Goal: Task Accomplishment & Management: Use online tool/utility

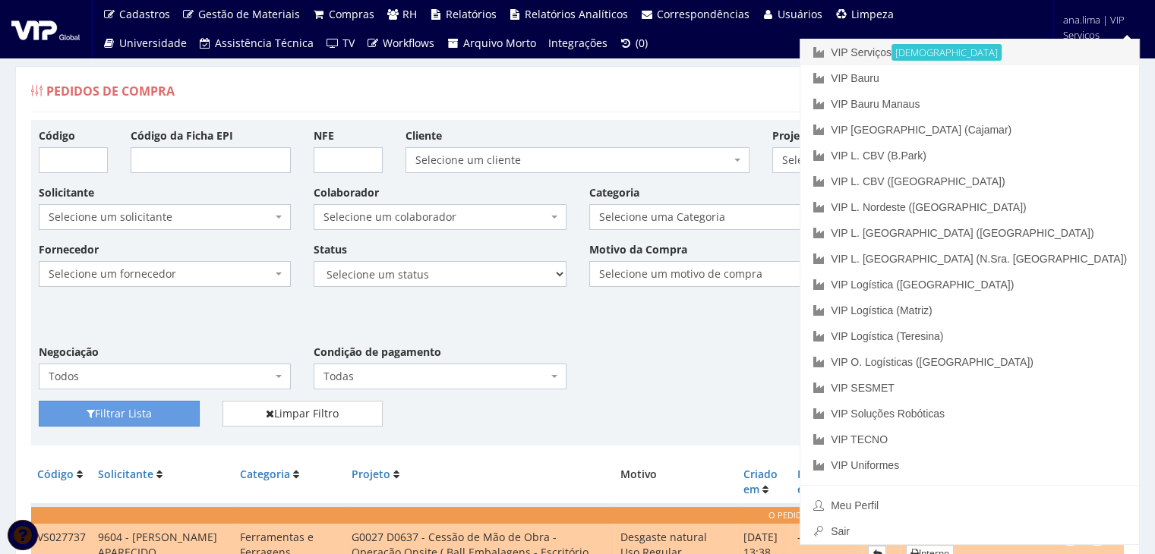
click at [1000, 48] on link "VIP Serviços Ativa" at bounding box center [969, 52] width 339 height 26
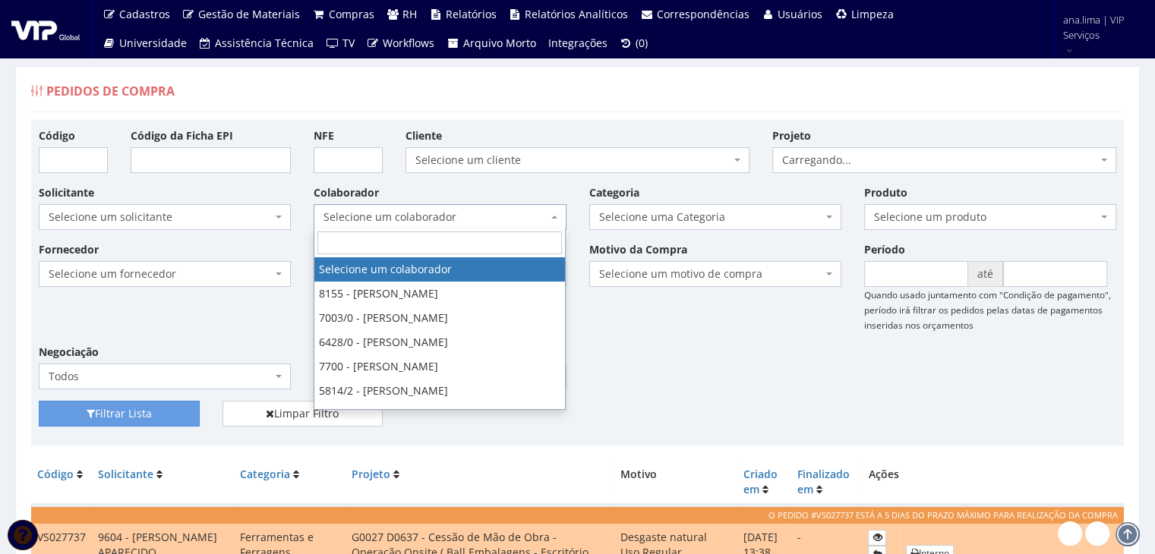
click at [461, 219] on span "Selecione um colaborador" at bounding box center [435, 217] width 223 height 15
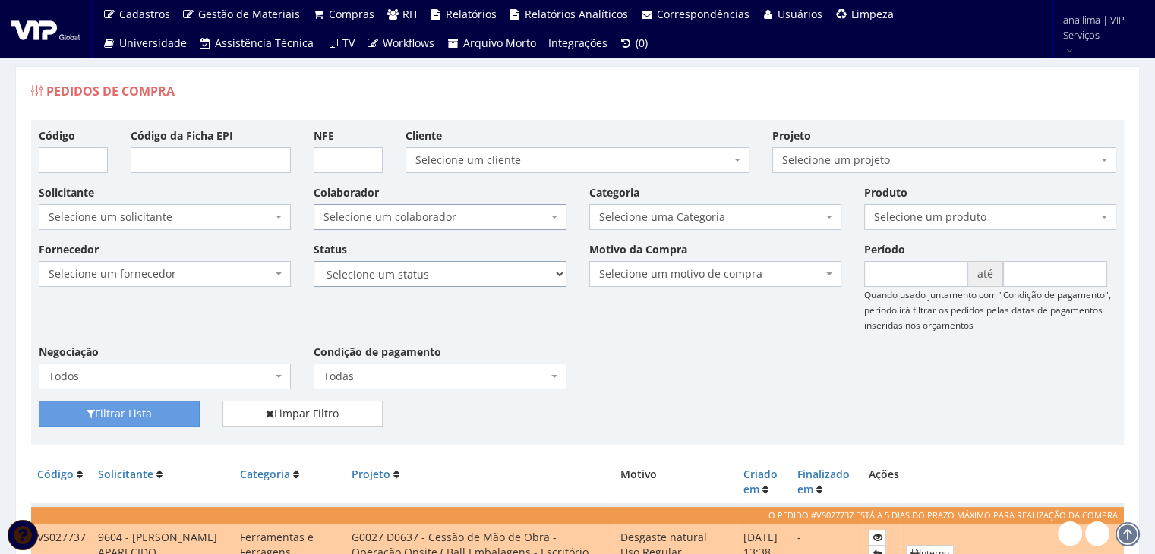
click at [465, 276] on select "Selecione um status Cancelado Aguardando Aprovação Diretoria Pedido Aprovado Ag…" at bounding box center [440, 274] width 252 height 26
select select "1"
click at [314, 261] on select "Selecione um status Cancelado Aguardando Aprovação Diretoria Pedido Aprovado Ag…" at bounding box center [440, 274] width 252 height 26
click at [96, 420] on button "Filtrar Lista" at bounding box center [119, 414] width 161 height 26
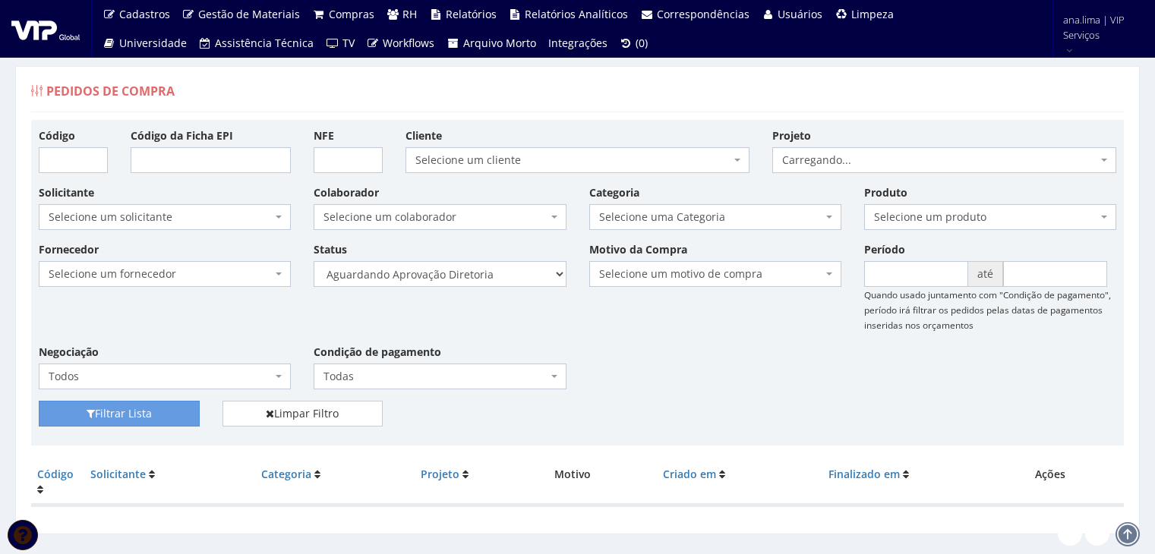
scroll to position [30, 0]
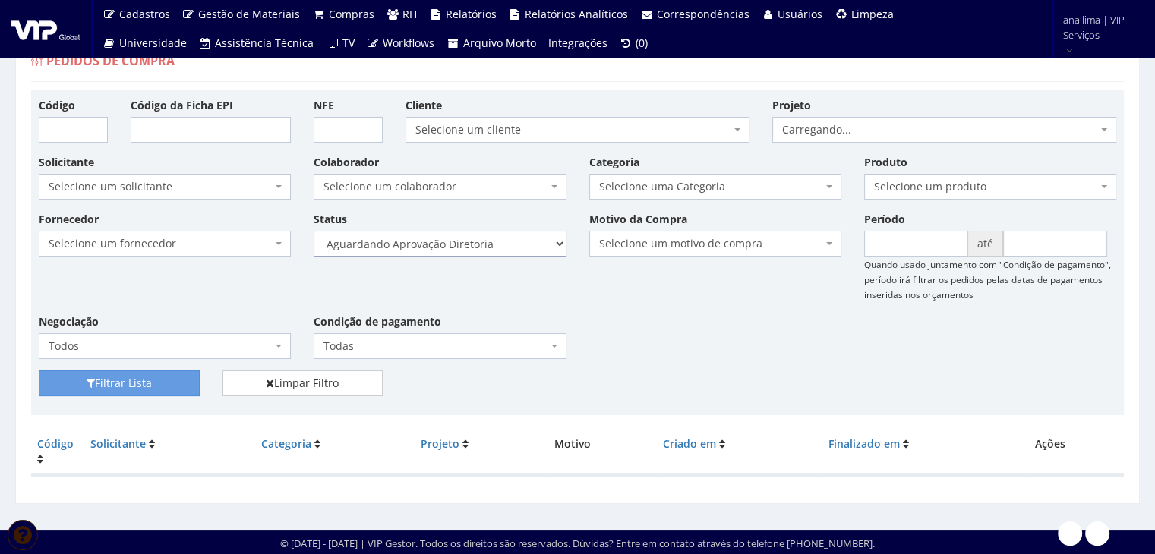
click at [487, 245] on select "Selecione um status Cancelado Aguardando Aprovação Diretoria Pedido Aprovado Ag…" at bounding box center [440, 244] width 252 height 26
select select "4"
click at [314, 231] on select "Selecione um status Cancelado Aguardando Aprovação Diretoria Pedido Aprovado Ag…" at bounding box center [440, 244] width 252 height 26
click at [98, 377] on button "Filtrar Lista" at bounding box center [119, 384] width 161 height 26
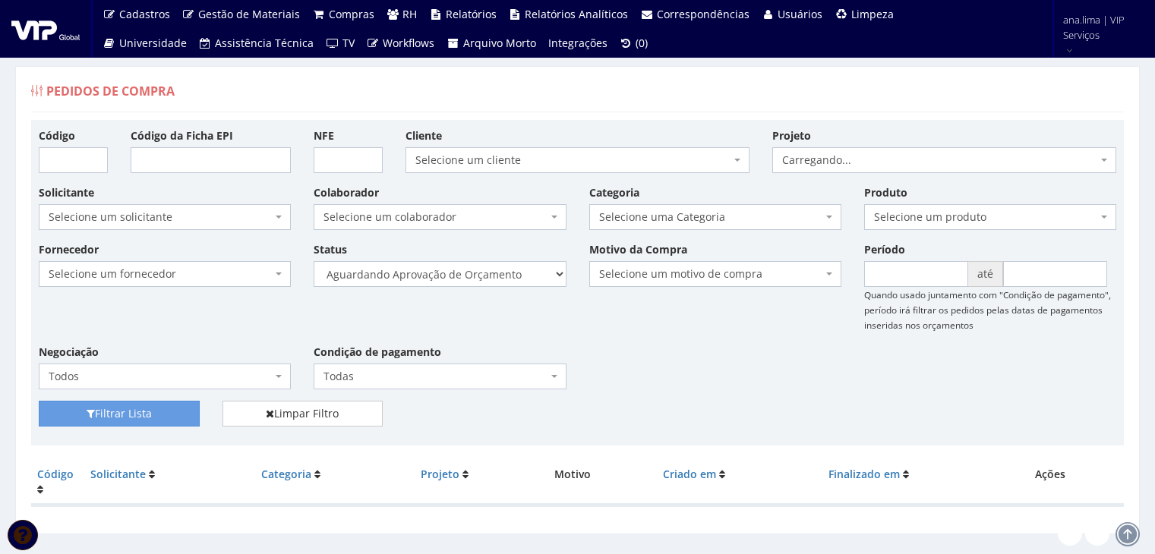
scroll to position [30, 0]
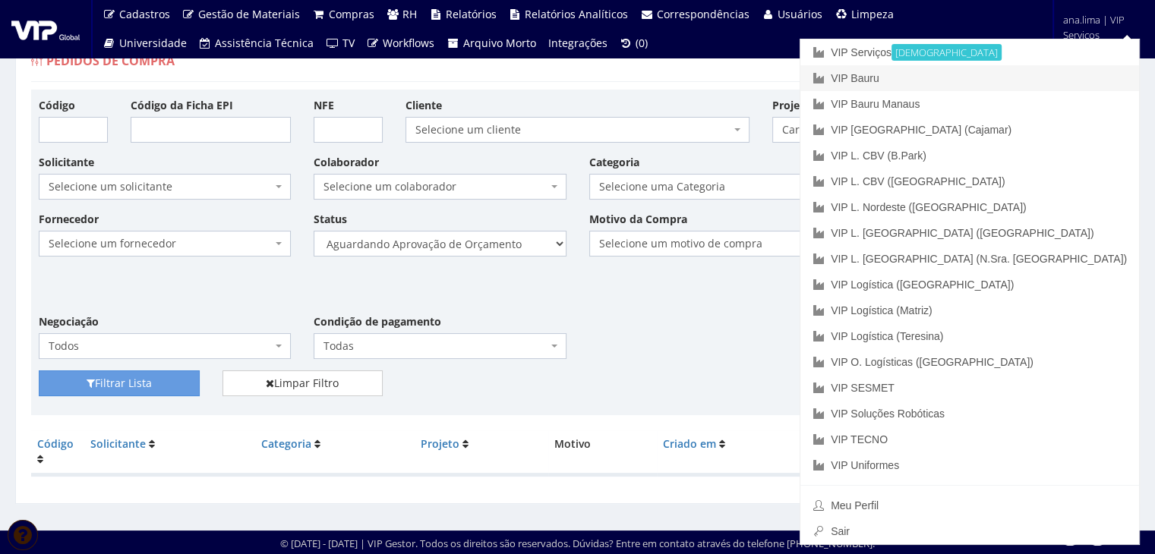
drag, startPoint x: 1047, startPoint y: 77, endPoint x: 1037, endPoint y: 89, distance: 15.7
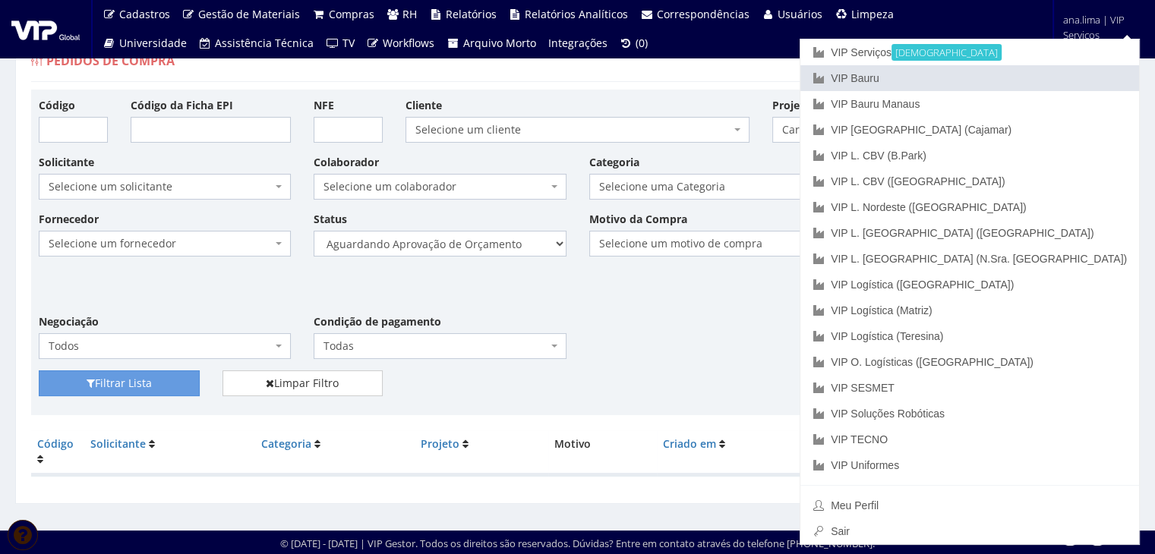
click at [1046, 77] on link "VIP Bauru" at bounding box center [969, 78] width 339 height 26
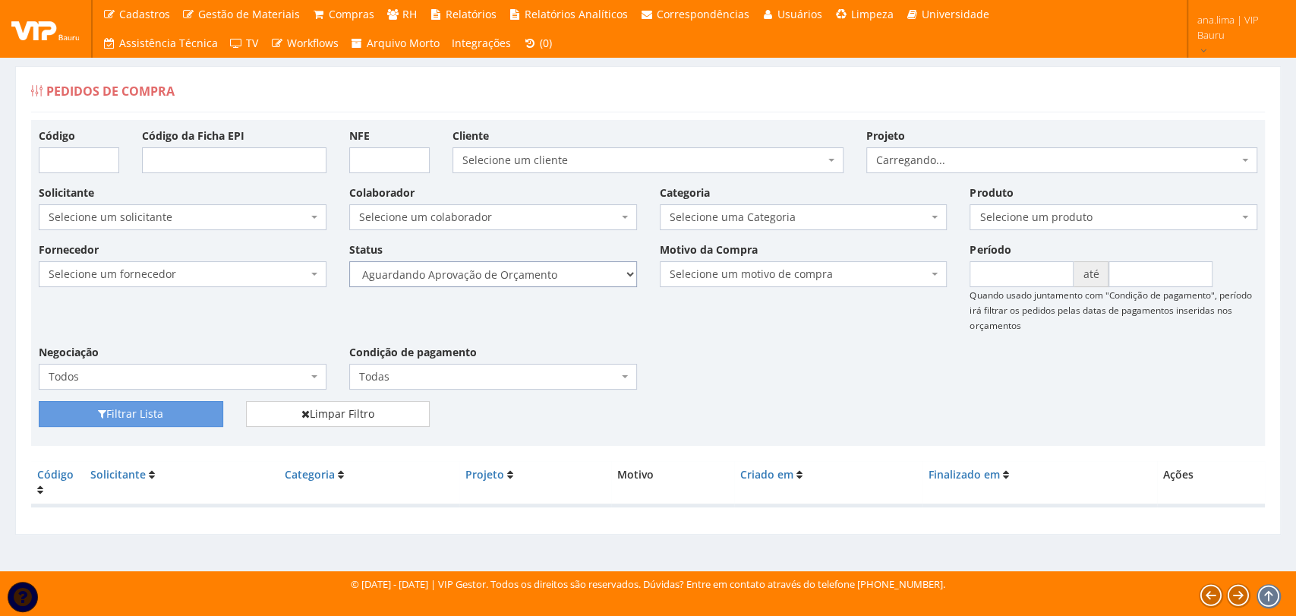
drag, startPoint x: 0, startPoint y: 0, endPoint x: 551, endPoint y: 270, distance: 614.1
click at [551, 270] on select "Selecione um status Cancelado Aguardando Aprovação Diretoria Pedido Aprovado Ag…" at bounding box center [493, 274] width 288 height 26
select select "1"
click at [349, 261] on select "Selecione um status Cancelado Aguardando Aprovação Diretoria Pedido Aprovado Ag…" at bounding box center [493, 274] width 288 height 26
click at [184, 412] on button "Filtrar Lista" at bounding box center [131, 414] width 185 height 26
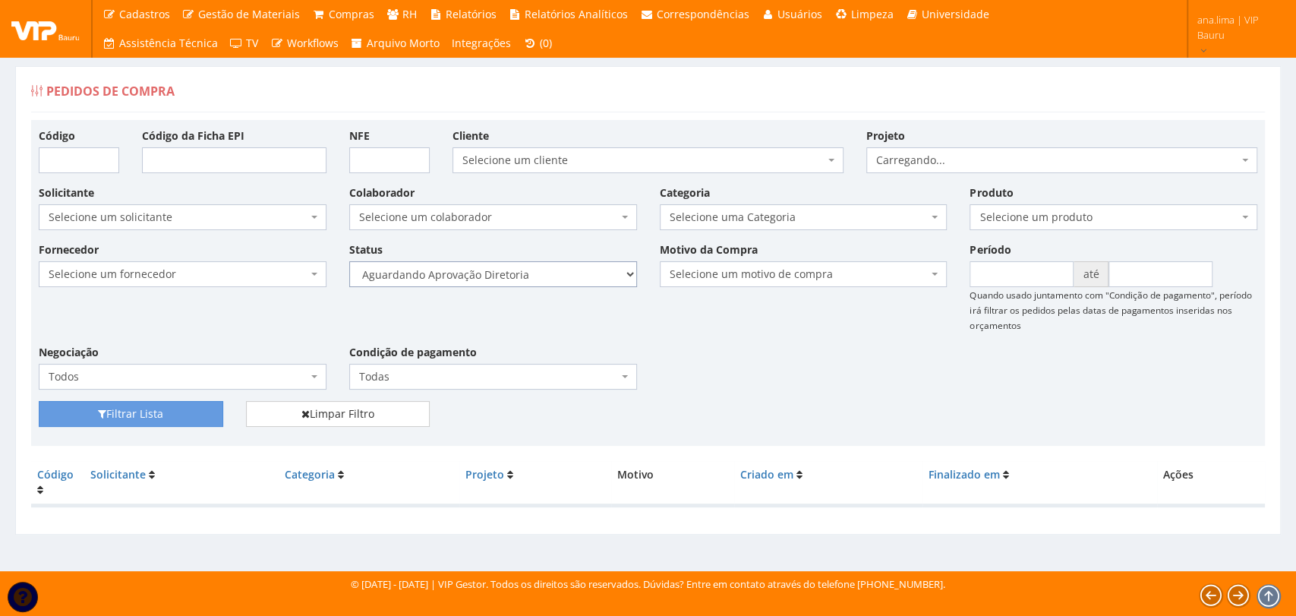
click at [535, 273] on select "Selecione um status Cancelado Aguardando Aprovação Diretoria Pedido Aprovado Ag…" at bounding box center [493, 274] width 288 height 26
select select "4"
click at [349, 261] on select "Selecione um status Cancelado Aguardando Aprovação Diretoria Pedido Aprovado Ag…" at bounding box center [493, 274] width 288 height 26
click at [177, 417] on button "Filtrar Lista" at bounding box center [131, 414] width 185 height 26
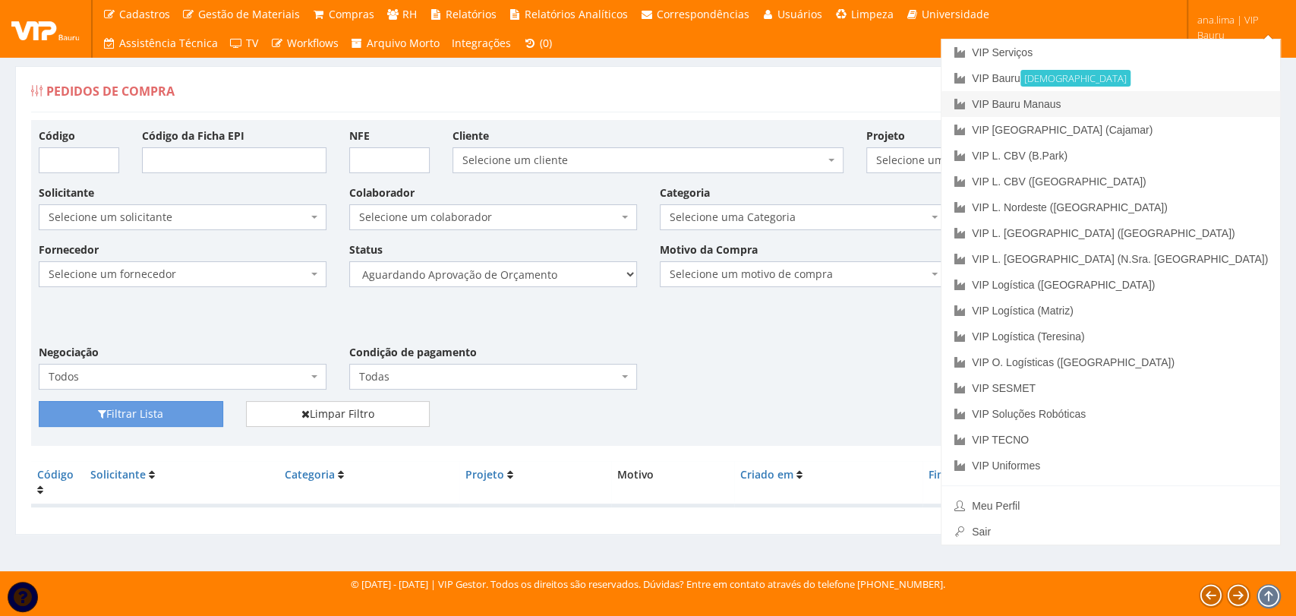
click at [1201, 99] on link "VIP Bauru Manaus" at bounding box center [1111, 104] width 339 height 26
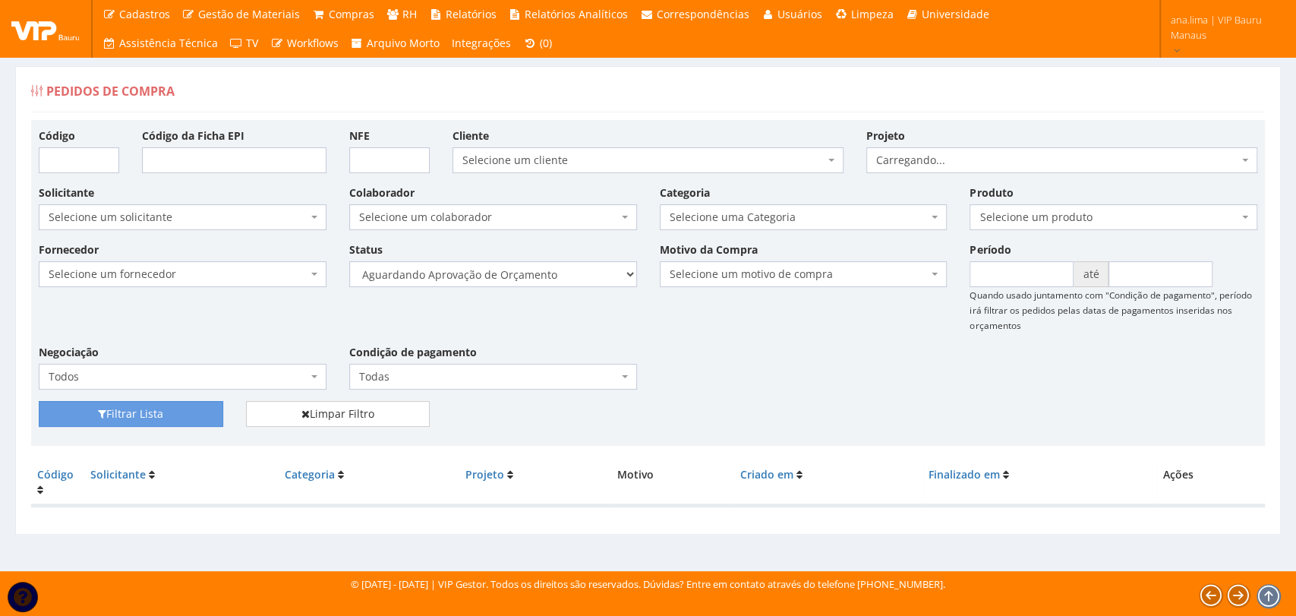
select select "1"
click at [349, 261] on select "Selecione um status Cancelado Aguardando Aprovação Diretoria Pedido Aprovado Ag…" at bounding box center [493, 274] width 288 height 26
click at [198, 412] on button "Filtrar Lista" at bounding box center [131, 414] width 185 height 26
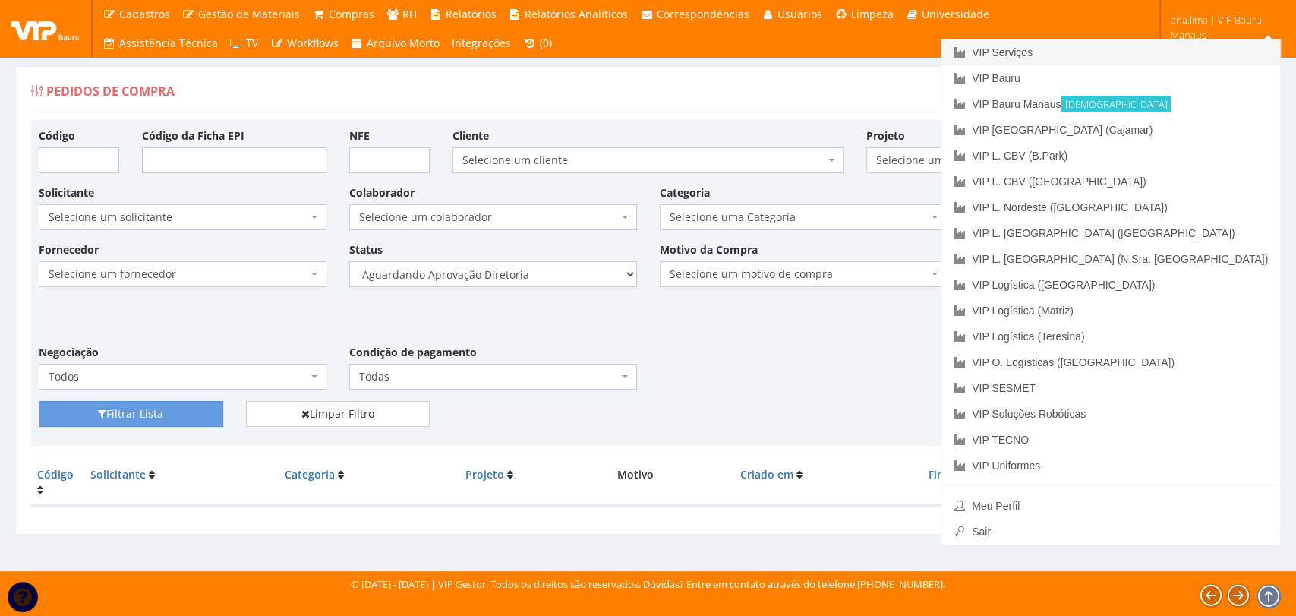
click at [1141, 52] on link "VIP Serviços" at bounding box center [1111, 52] width 339 height 26
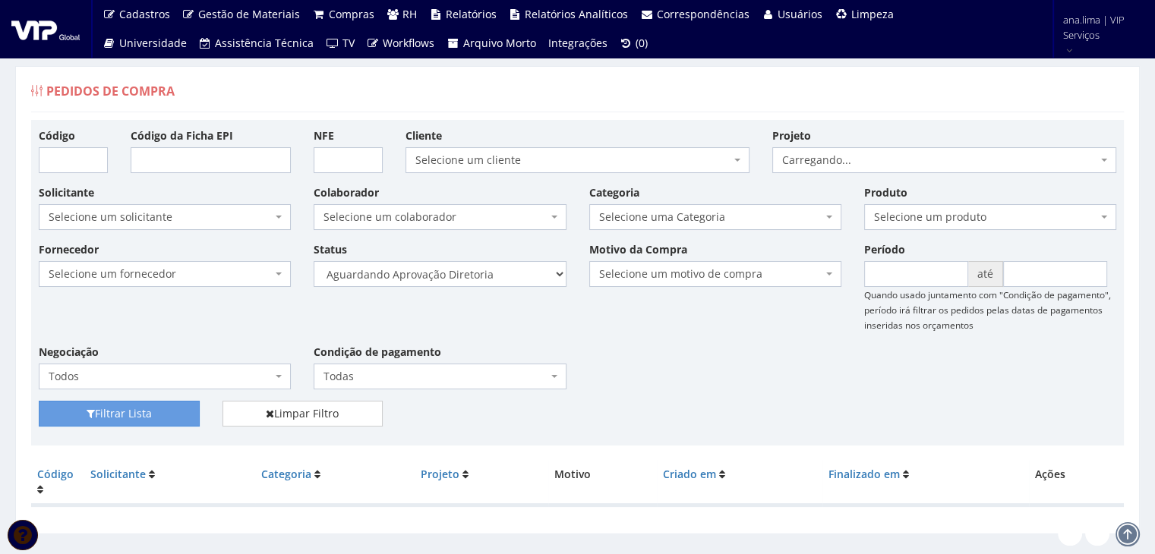
click at [314, 261] on select "Selecione um status Cancelado Aguardando Aprovação Diretoria Pedido Aprovado Ag…" at bounding box center [440, 274] width 252 height 26
drag, startPoint x: 194, startPoint y: 405, endPoint x: 554, endPoint y: 293, distance: 377.6
click at [193, 405] on button "Filtrar Lista" at bounding box center [119, 414] width 161 height 26
